Goal: Task Accomplishment & Management: Manage account settings

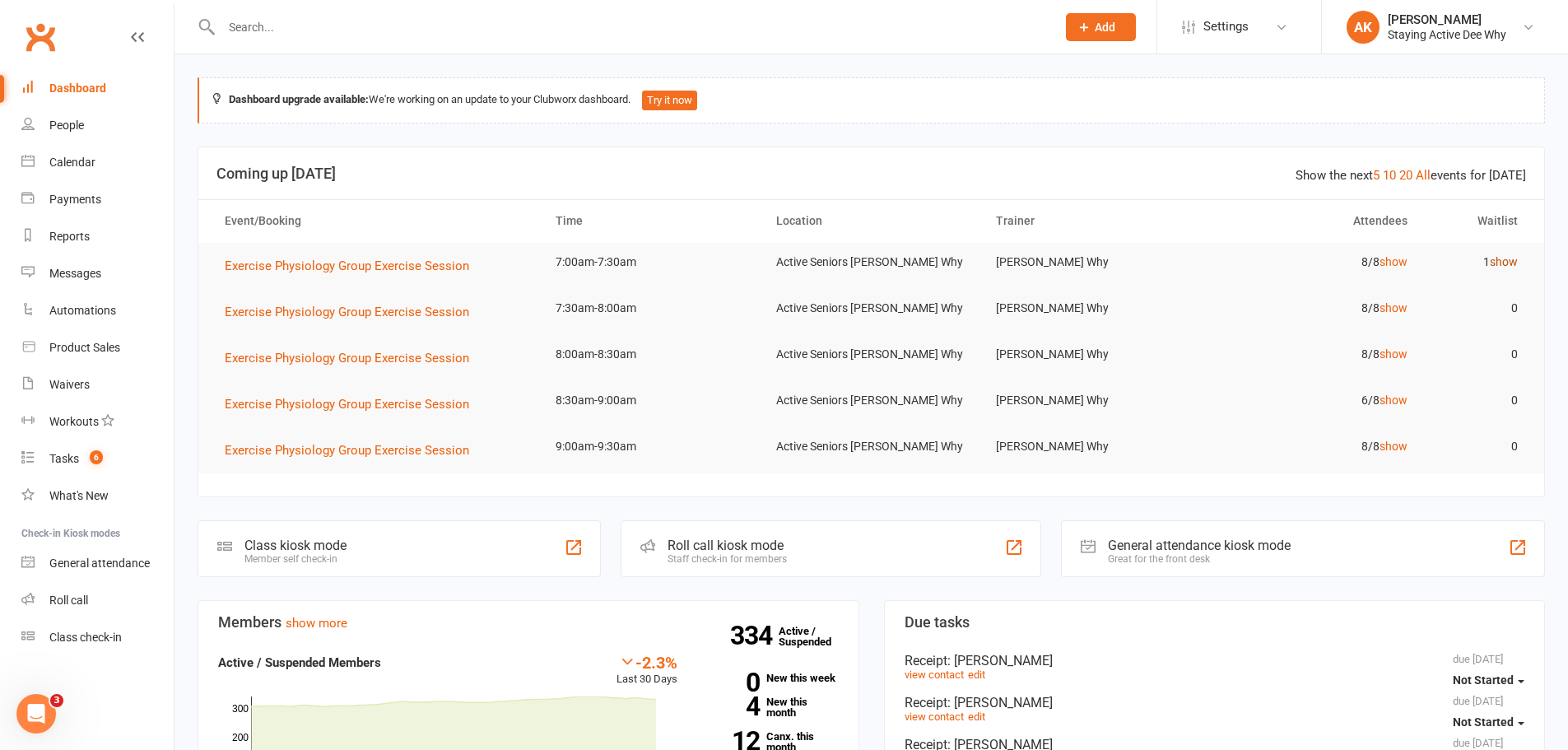
click at [1497, 261] on link "show" at bounding box center [1504, 261] width 28 height 13
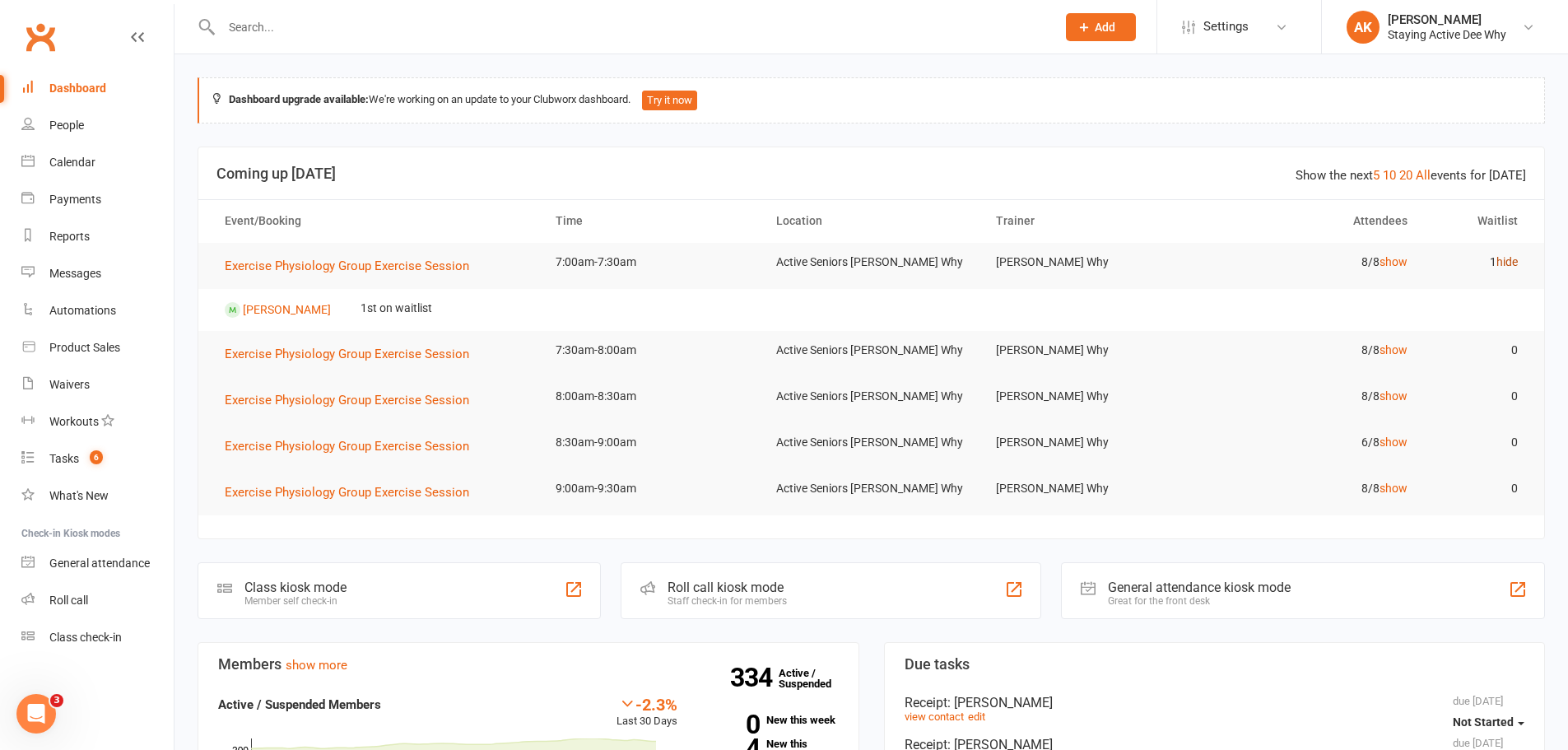
click at [1497, 261] on link "hide" at bounding box center [1508, 261] width 22 height 13
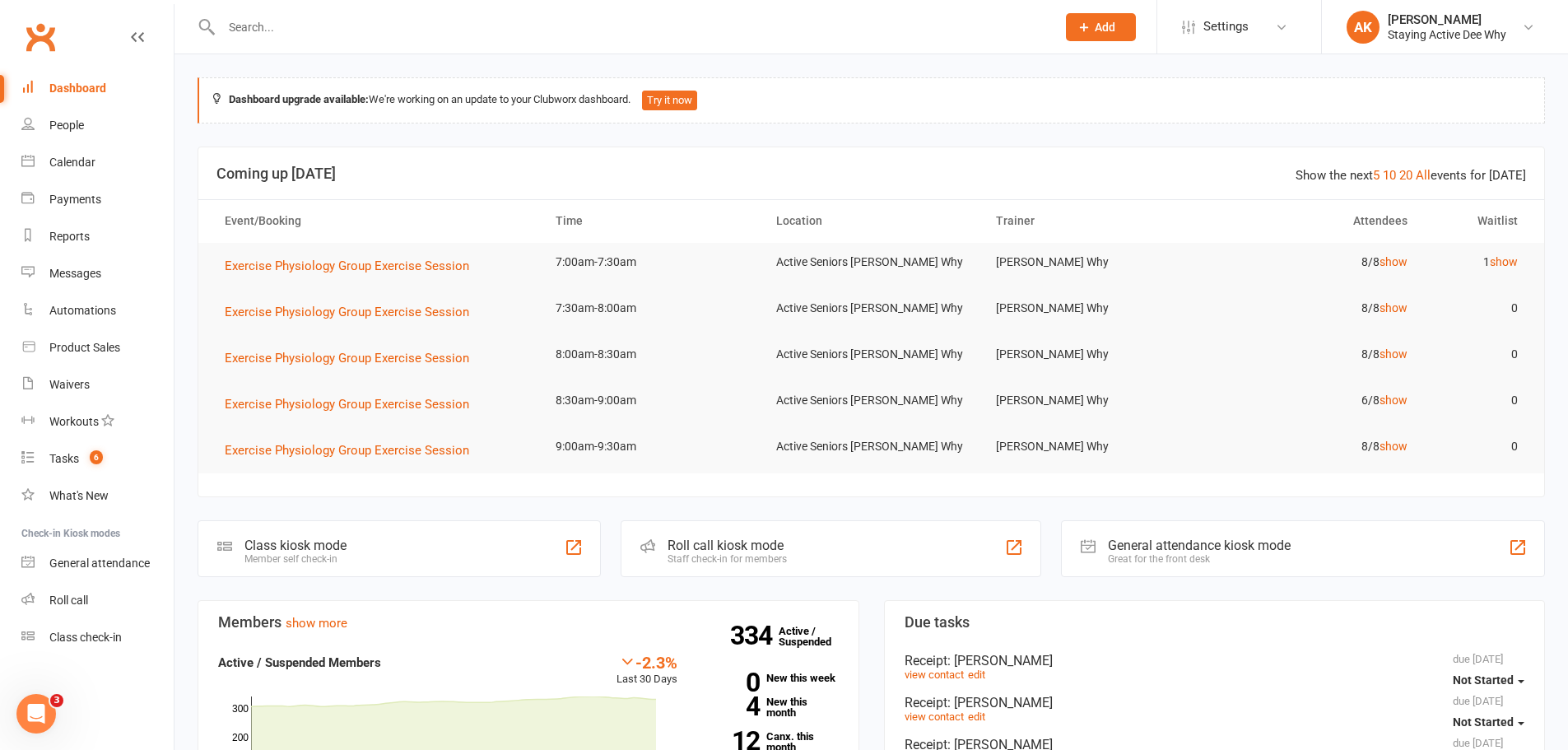
drag, startPoint x: 395, startPoint y: 8, endPoint x: 392, endPoint y: 24, distance: 16.3
click at [393, 12] on div at bounding box center [621, 27] width 847 height 53
click at [392, 25] on input "text" at bounding box center [631, 27] width 828 height 23
click at [424, 22] on input "text" at bounding box center [631, 27] width 828 height 23
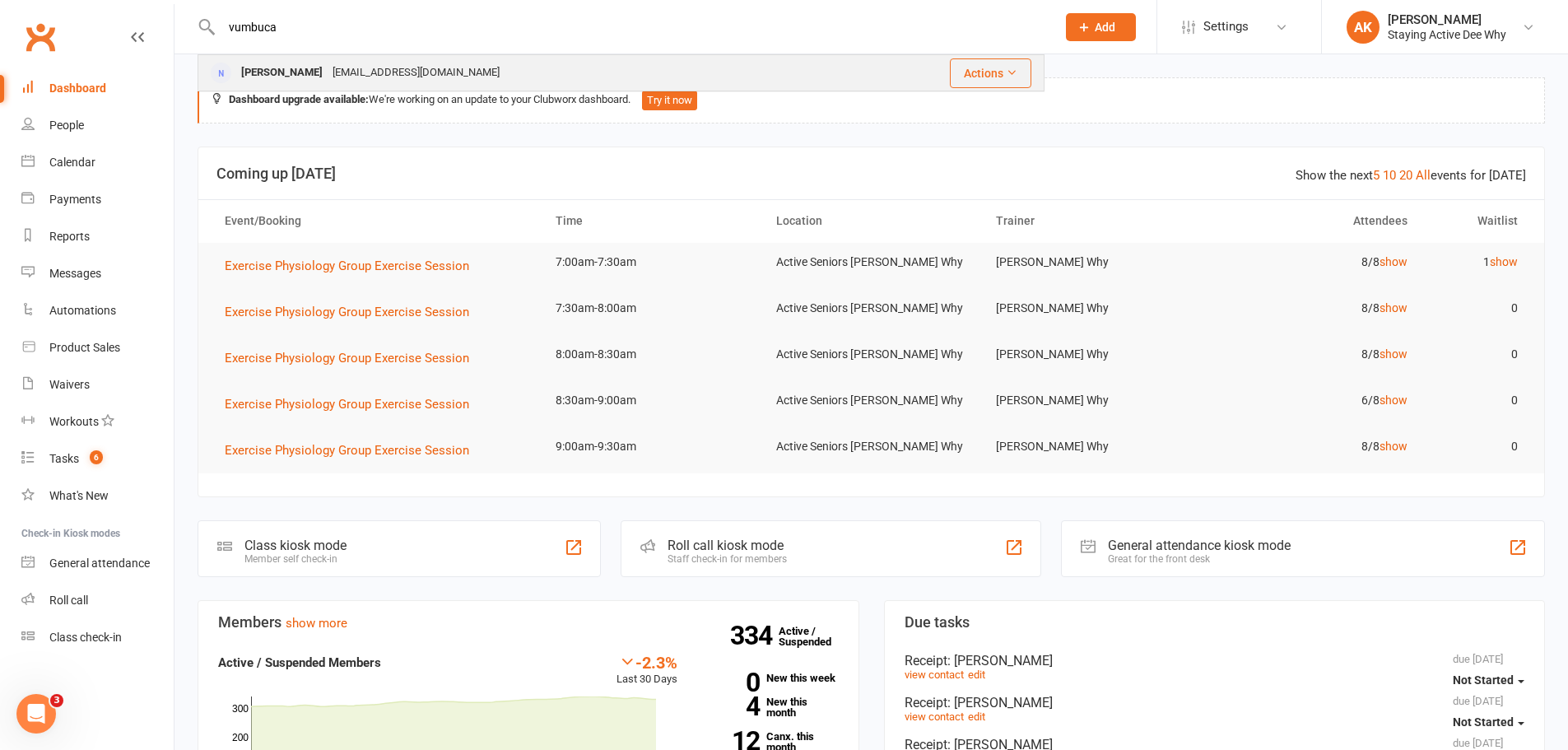
type input "vumbuca"
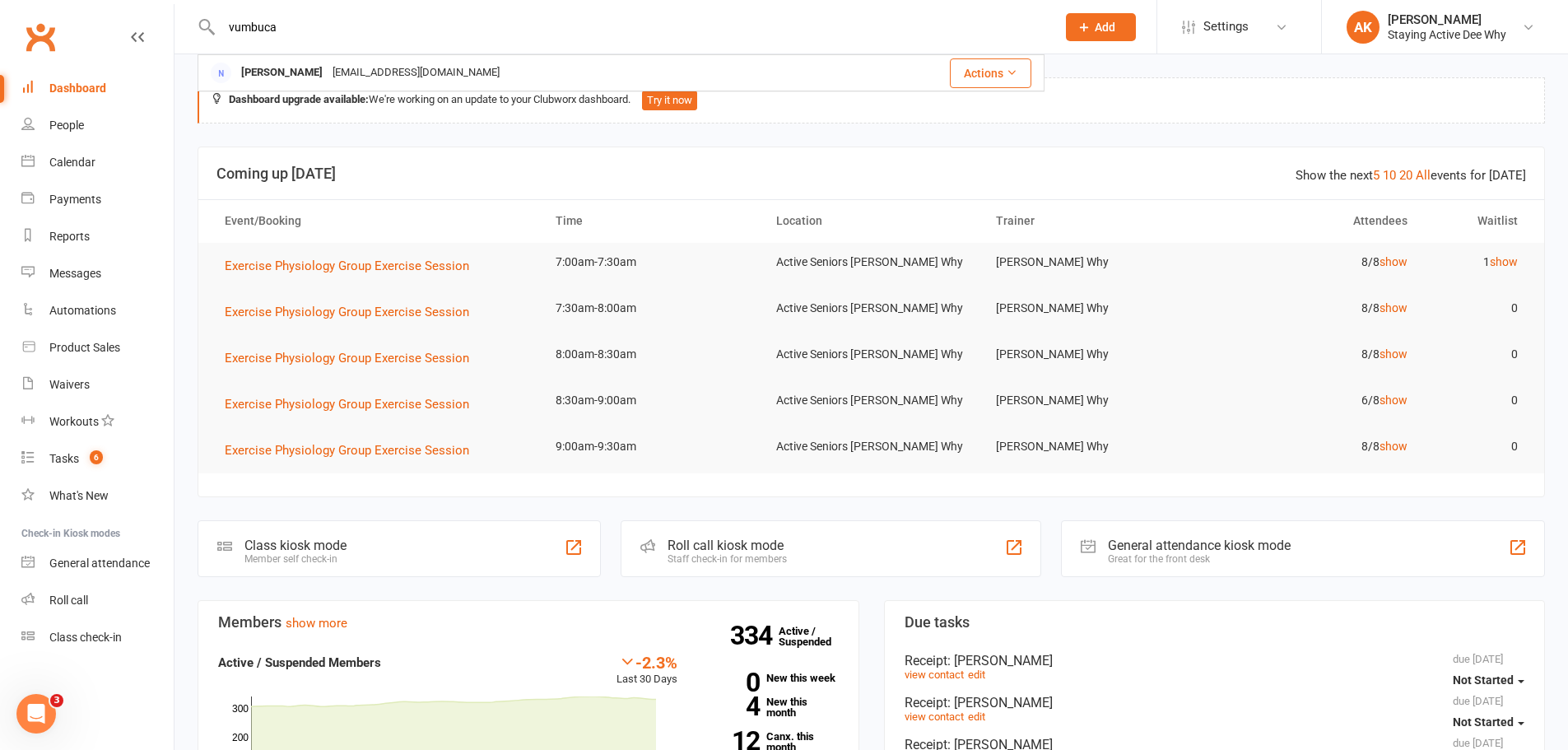
click at [364, 61] on div "[EMAIL_ADDRESS][DOMAIN_NAME]" at bounding box center [415, 73] width 177 height 24
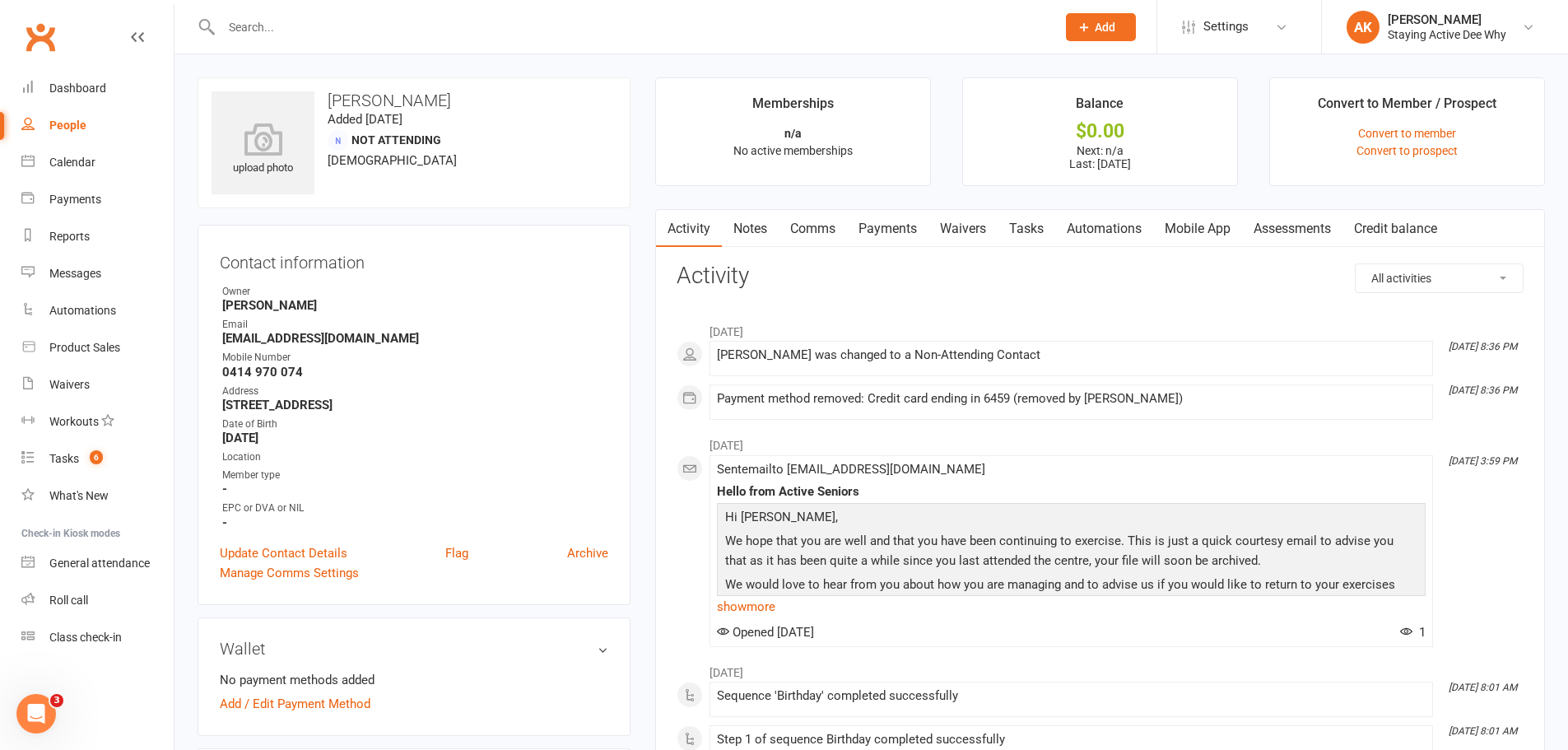
click at [1310, 218] on link "Assessments" at bounding box center [1293, 228] width 101 height 38
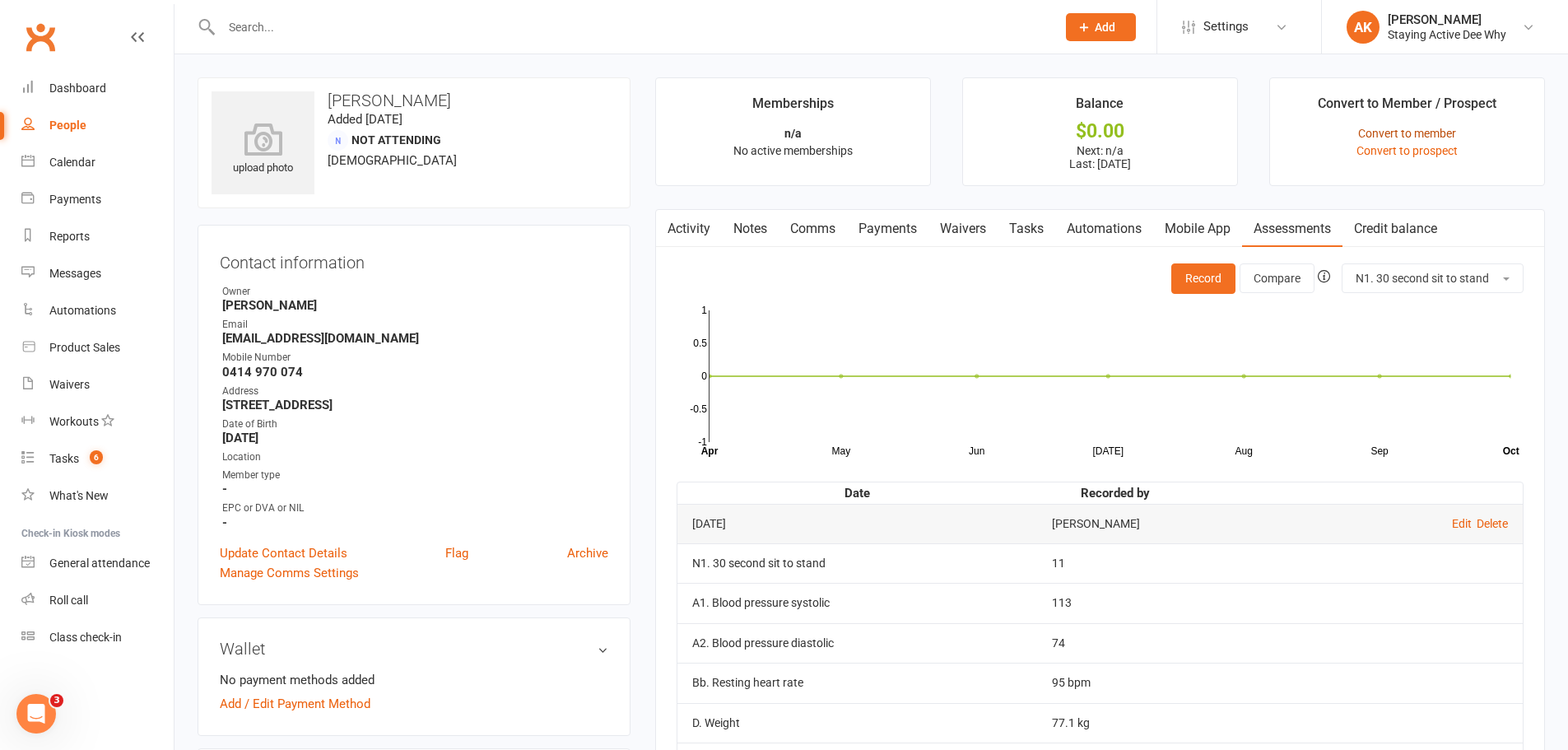
click at [1420, 131] on link "Convert to member" at bounding box center [1407, 132] width 98 height 13
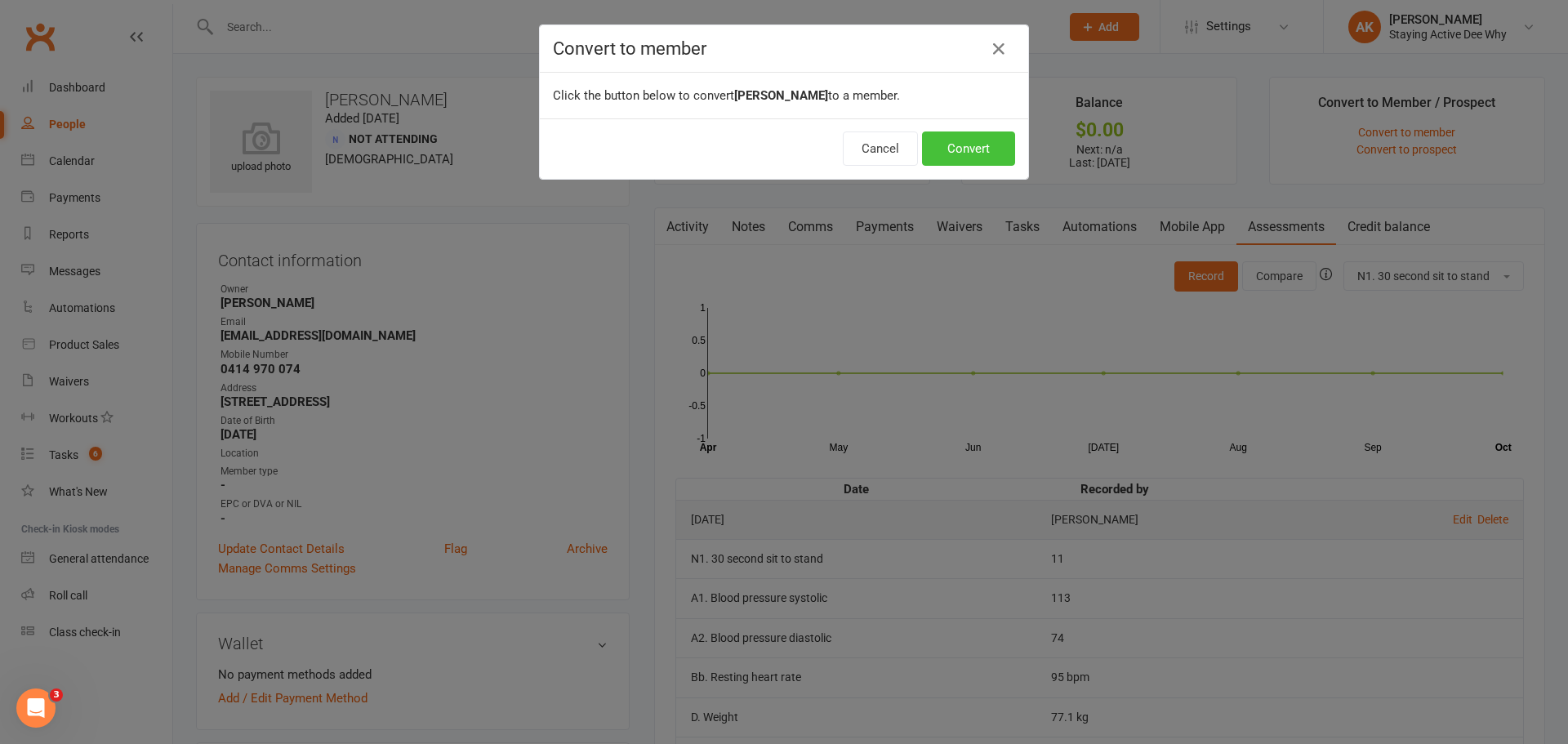
click at [1008, 136] on div "Cancel Convert" at bounding box center [784, 149] width 488 height 61
click at [997, 142] on button "Convert" at bounding box center [968, 148] width 93 height 34
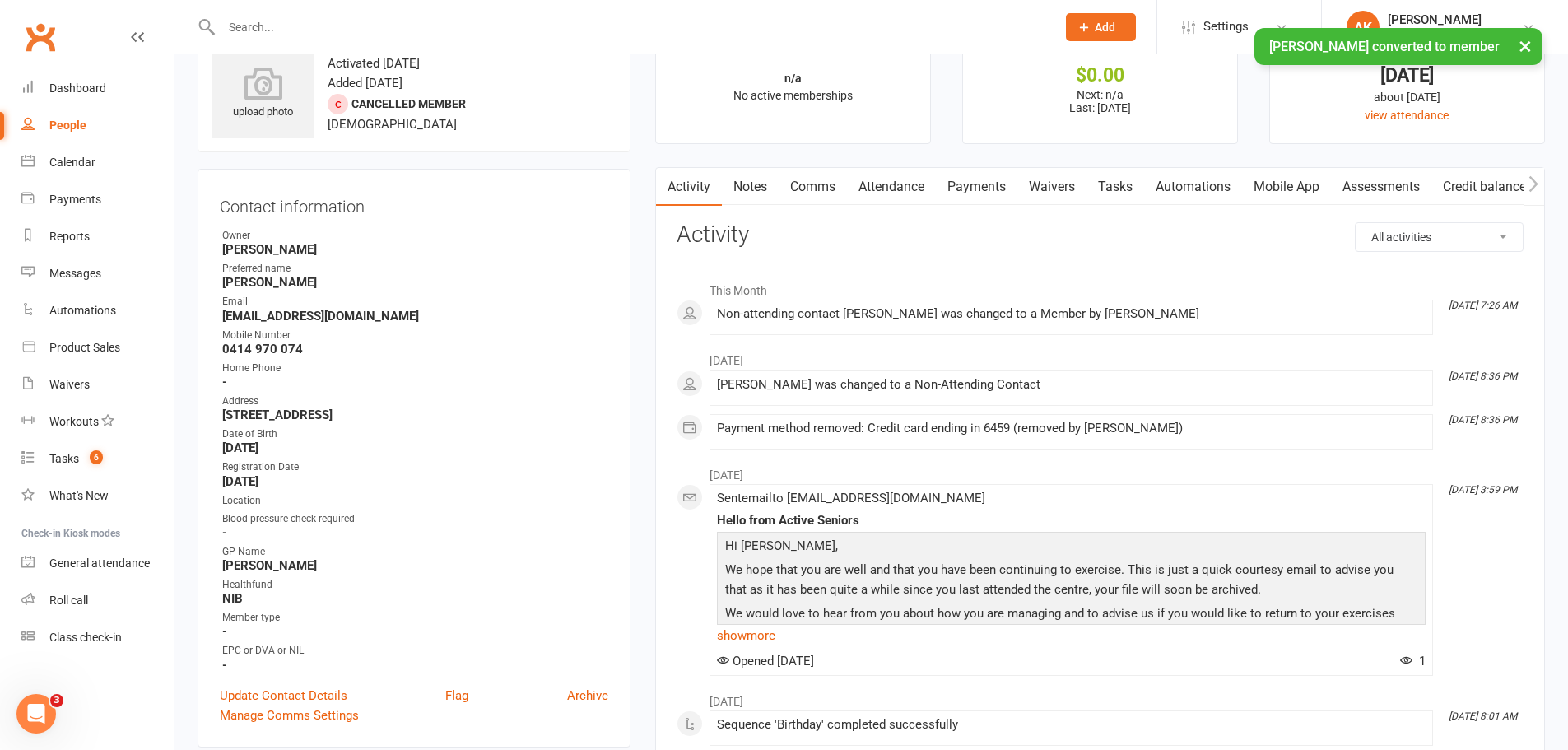
scroll to position [82, 0]
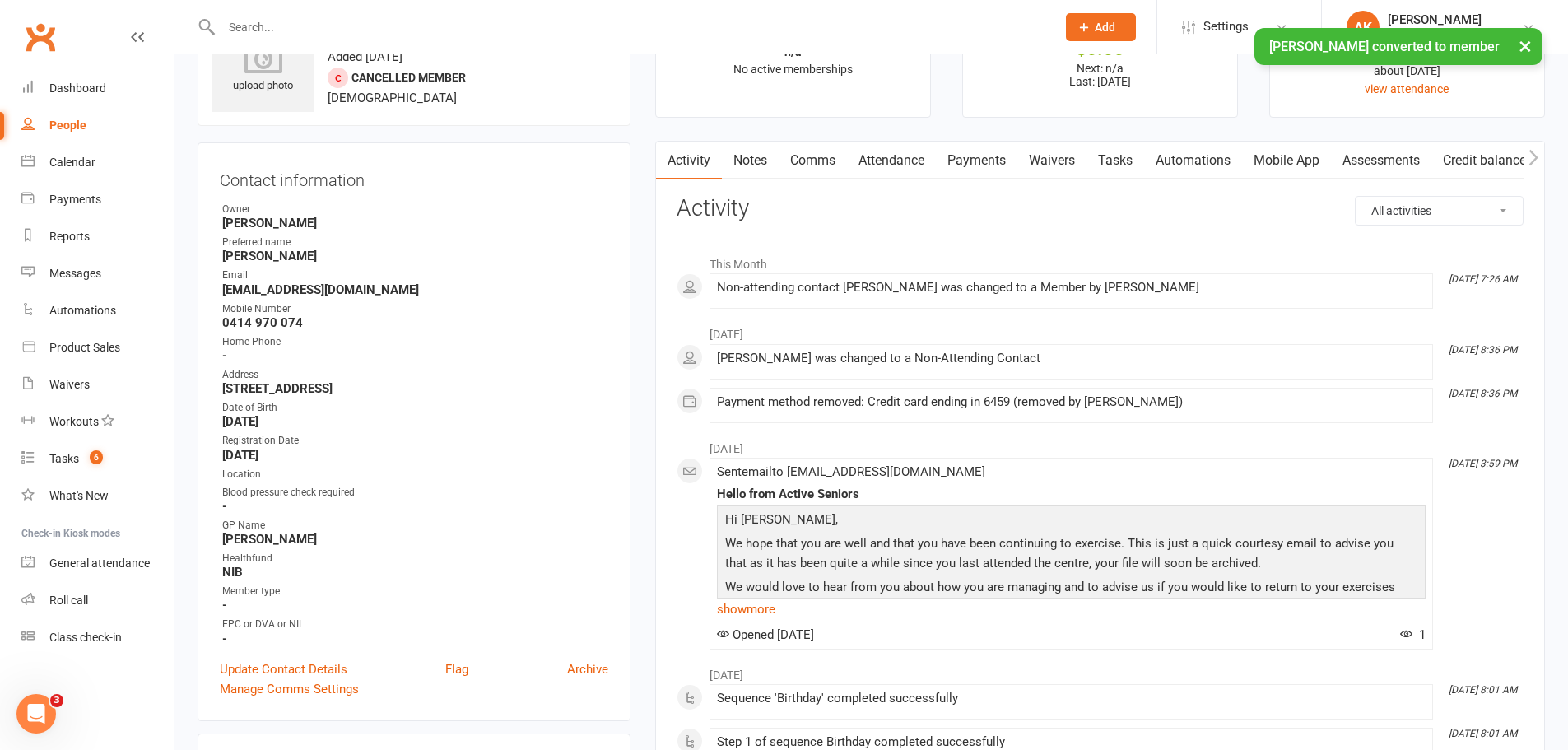
click at [1370, 159] on link "Assessments" at bounding box center [1382, 160] width 101 height 38
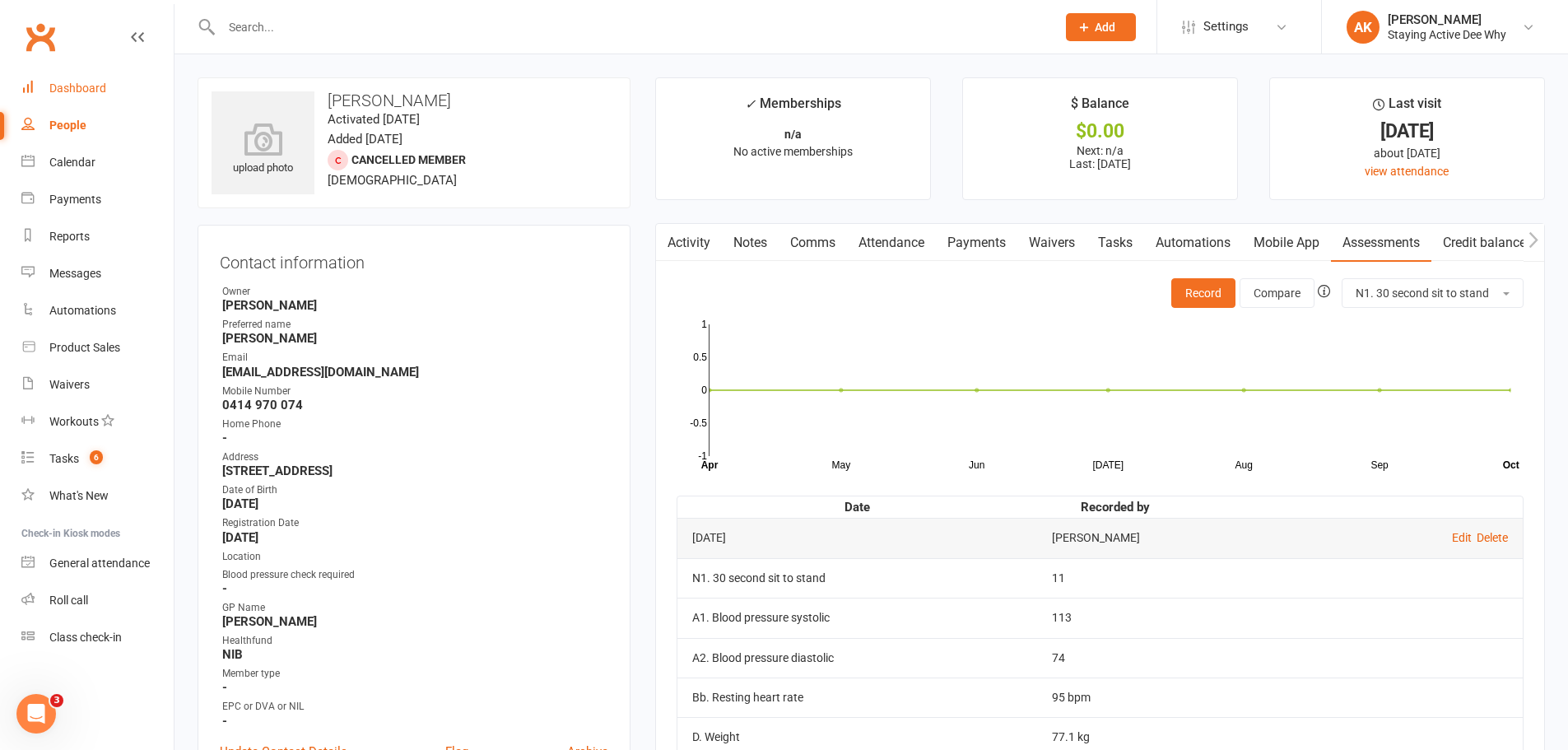
click at [114, 93] on link "Dashboard" at bounding box center [98, 88] width 152 height 37
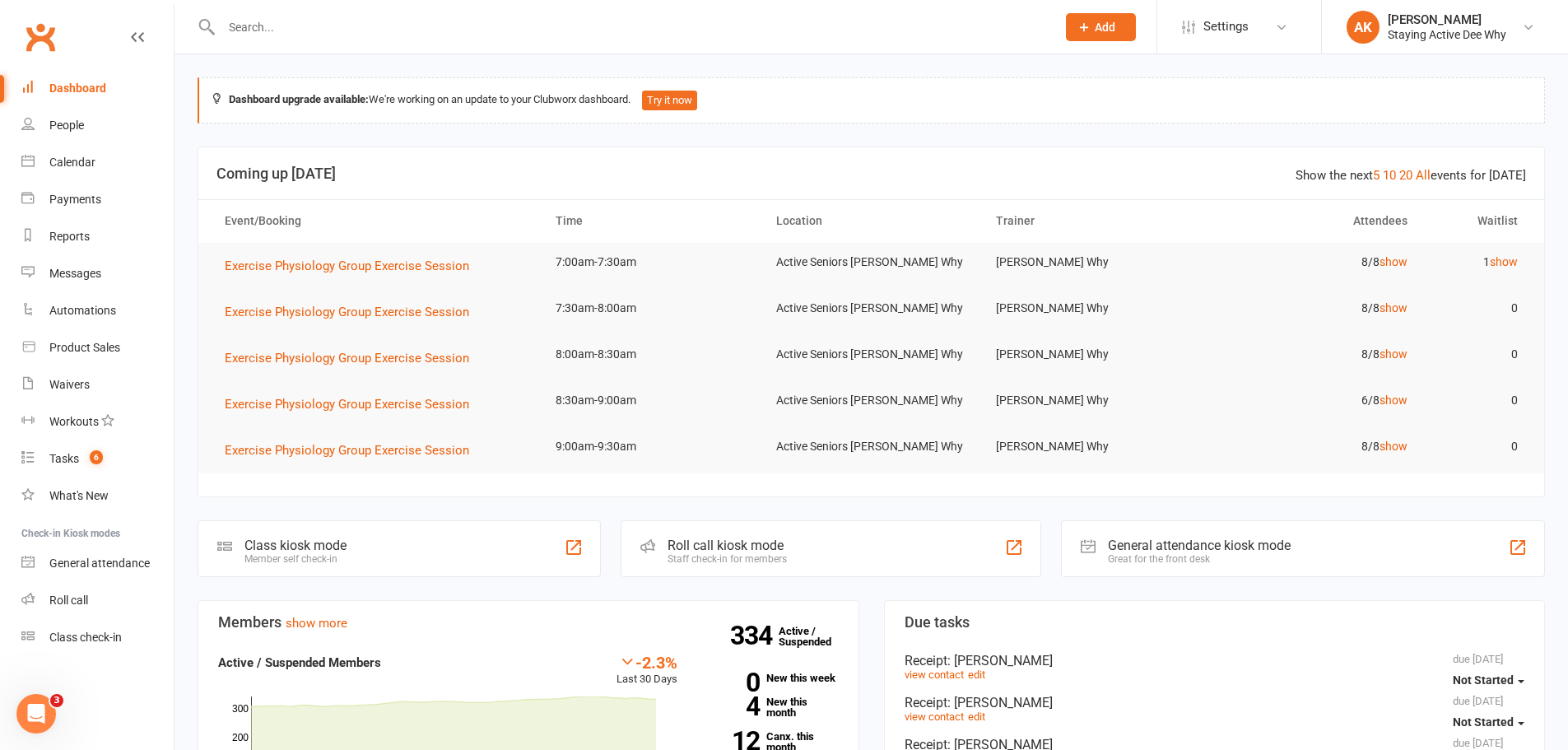
click at [322, 23] on input "text" at bounding box center [631, 27] width 828 height 23
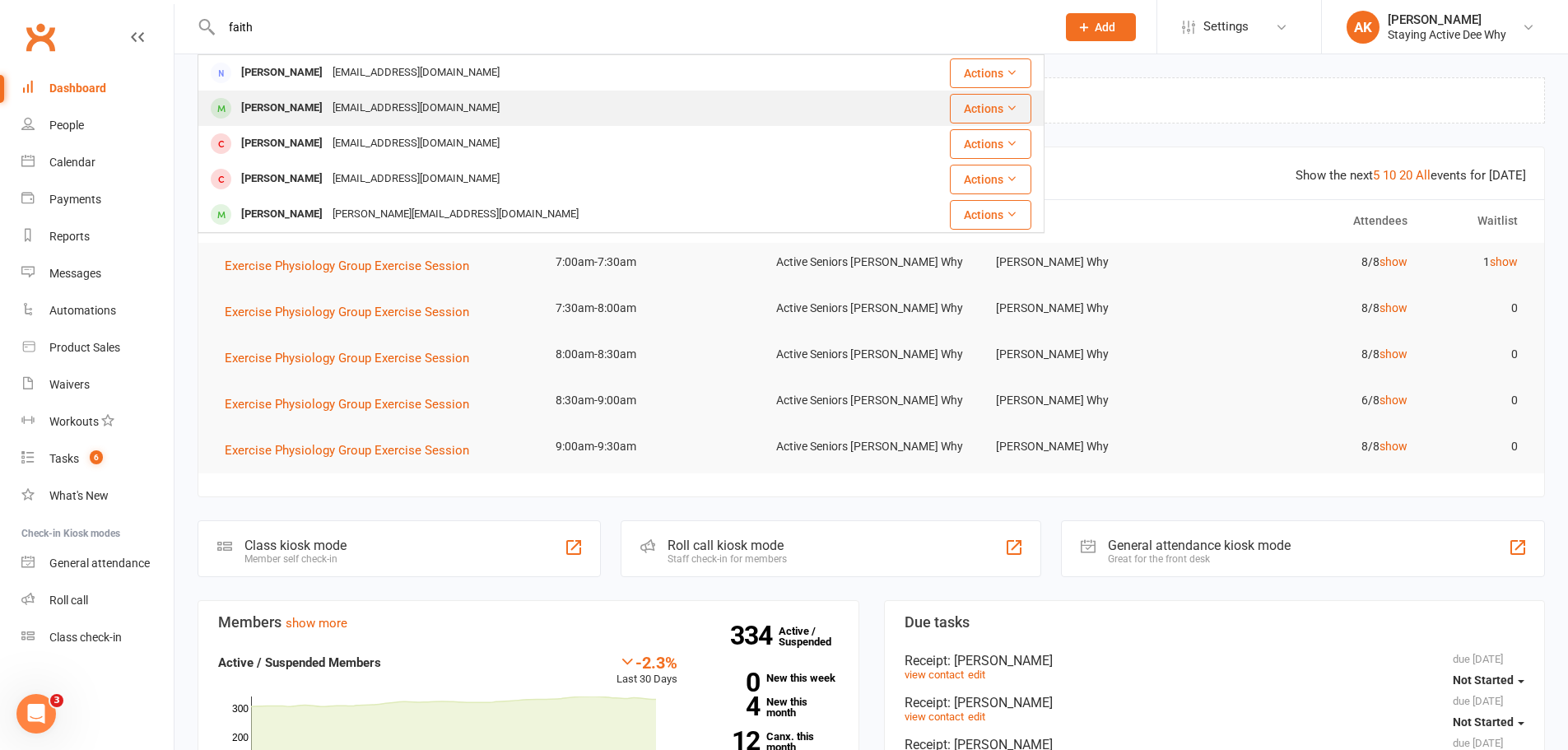
type input "faith"
click at [298, 96] on div "[PERSON_NAME] [EMAIL_ADDRESS][DOMAIN_NAME]" at bounding box center [539, 108] width 679 height 34
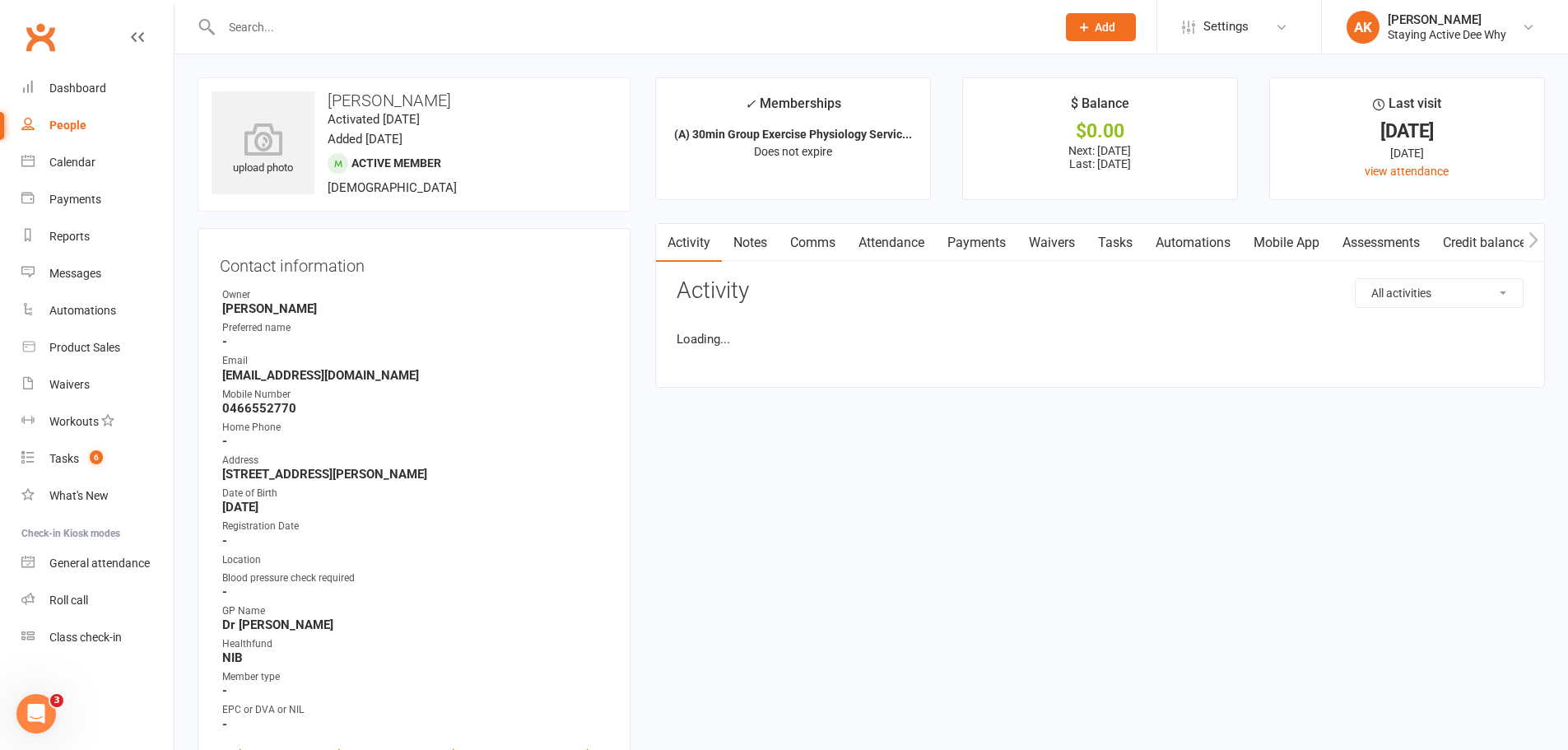
click at [1374, 245] on link "Assessments" at bounding box center [1382, 242] width 101 height 38
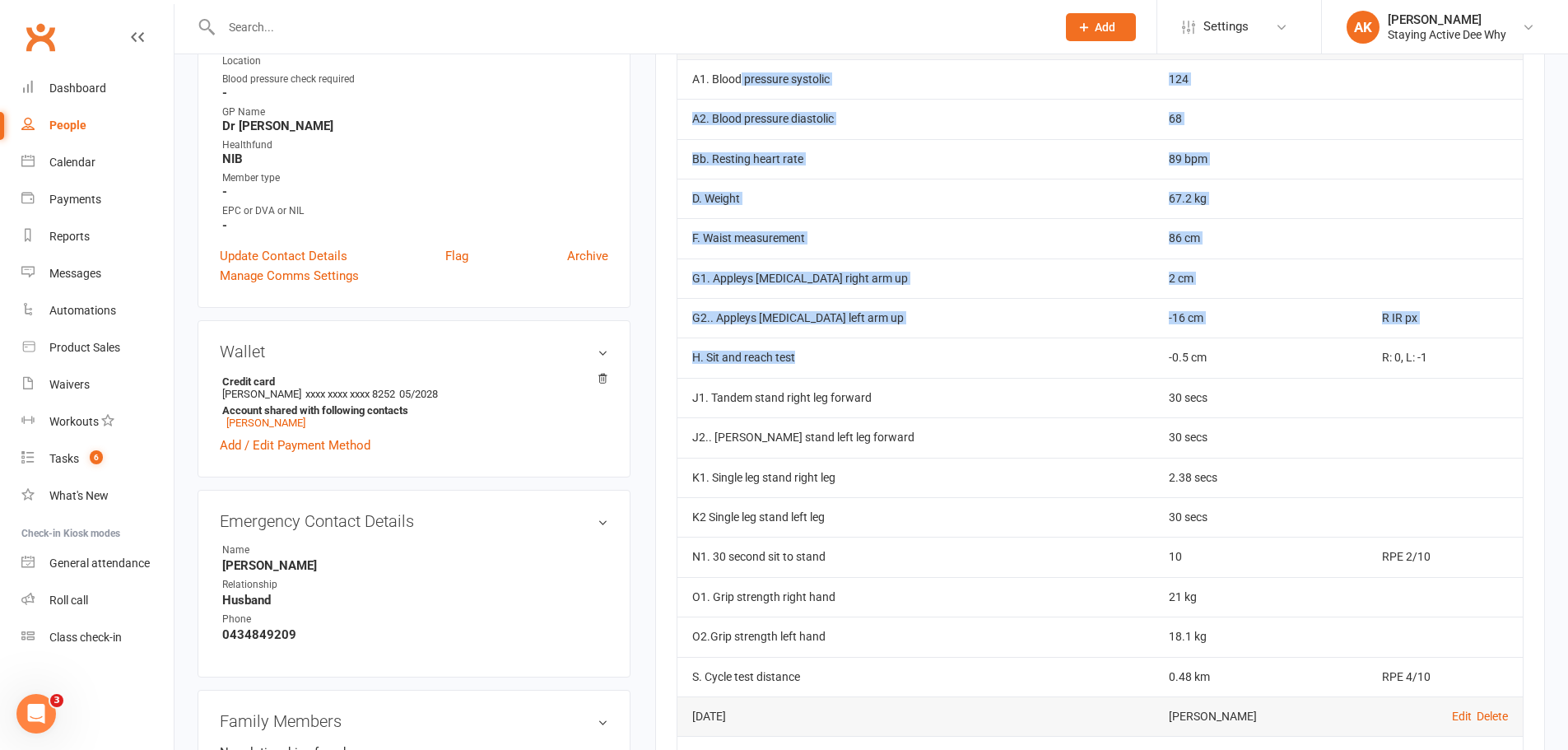
scroll to position [576, 0]
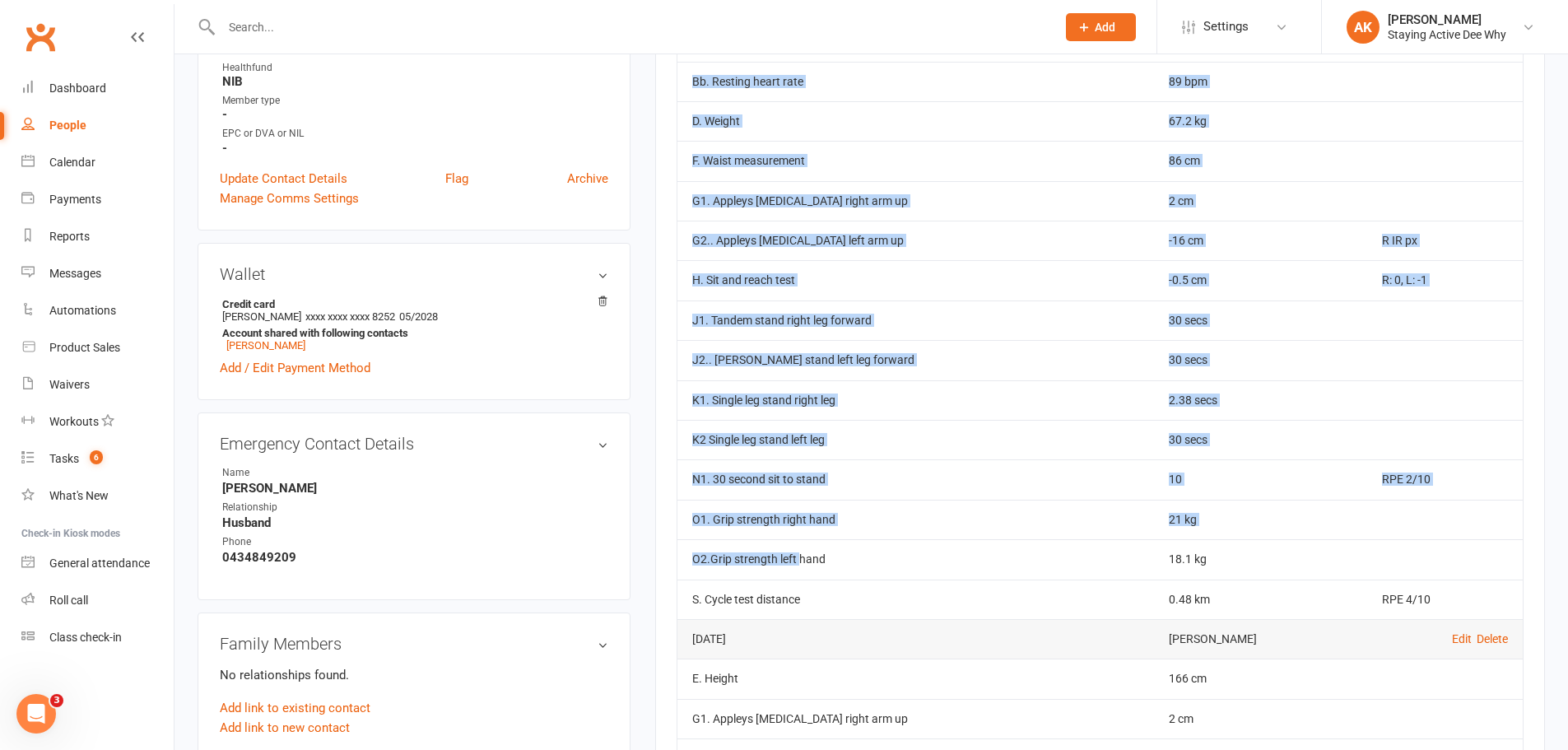
drag, startPoint x: 740, startPoint y: 238, endPoint x: 798, endPoint y: 570, distance: 337.0
click at [798, 570] on tbody "[DATE] [PERSON_NAME] Edit Delete A1. Blood pressure systolic 124 A2. Blood pres…" at bounding box center [1099, 280] width 845 height 677
click at [798, 570] on td "O2.Grip strength left hand" at bounding box center [915, 558] width 477 height 40
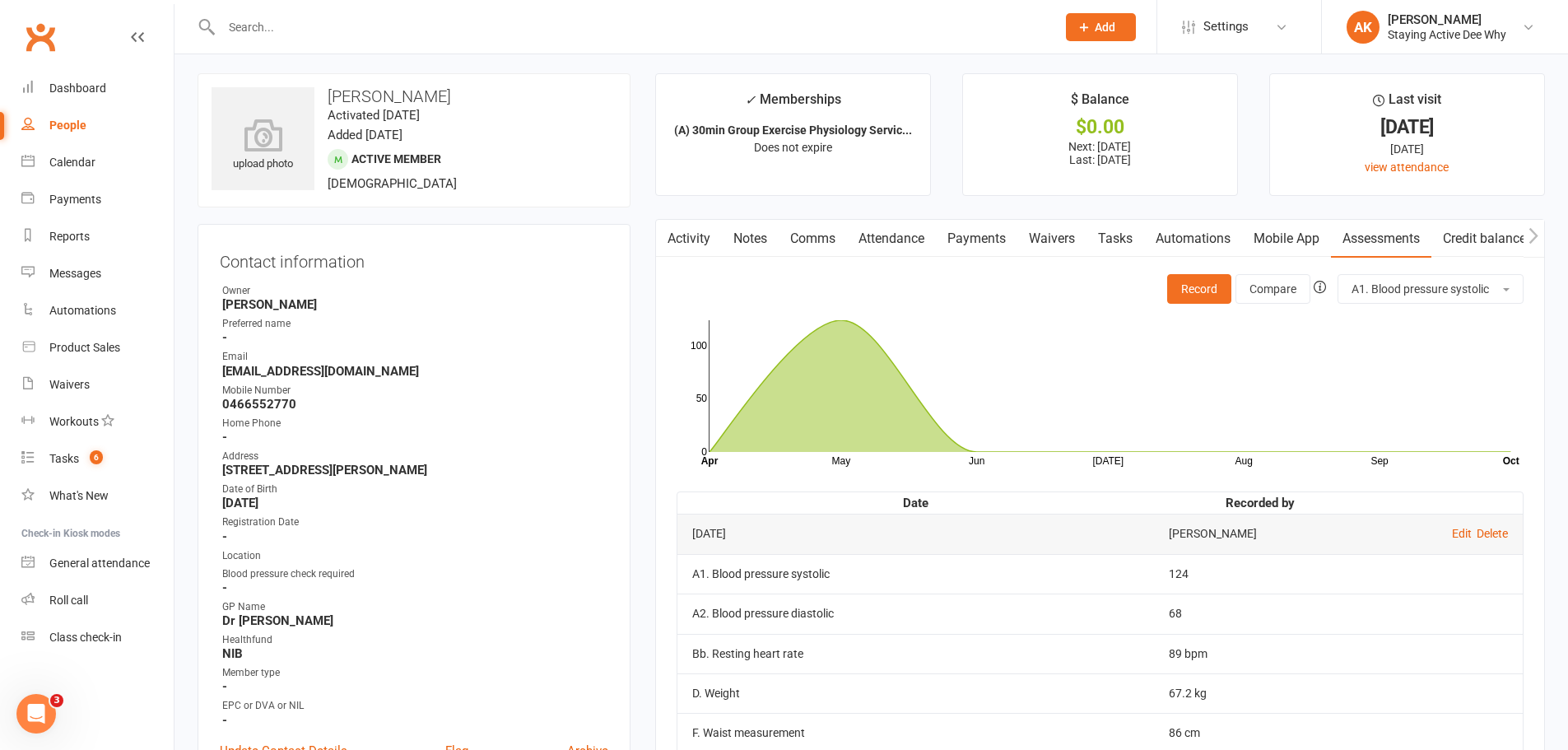
scroll to position [0, 0]
